Goal: Information Seeking & Learning: Learn about a topic

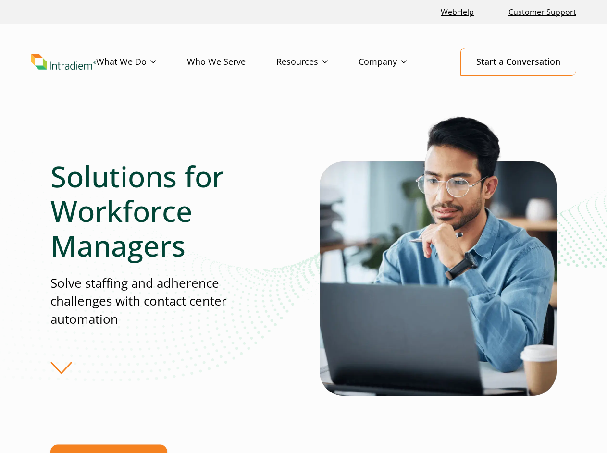
click at [303, 226] on div "Solutions for Workforce Managers Solve staffing and adherence challenges with c…" at bounding box center [184, 266] width 269 height 215
